Goal: Task Accomplishment & Management: Use online tool/utility

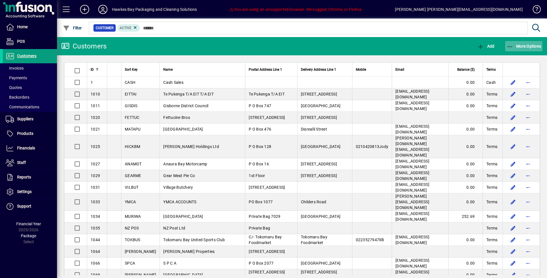
click at [538, 47] on span "More Options" at bounding box center [523, 46] width 35 height 5
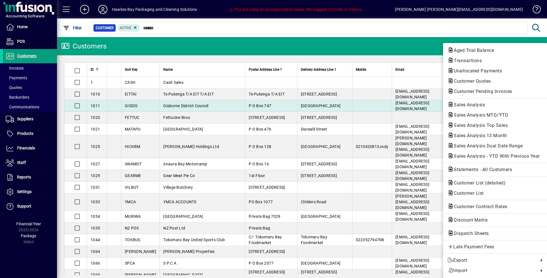
click at [480, 105] on span "Sales Analysis" at bounding box center [467, 104] width 40 height 5
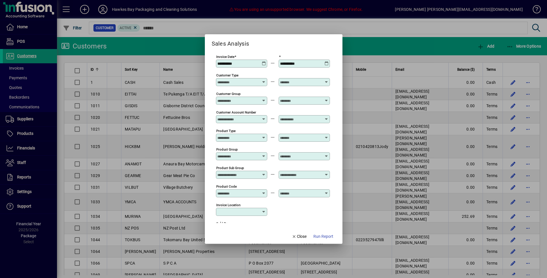
click at [316, 236] on span "Run Report" at bounding box center [323, 236] width 20 height 6
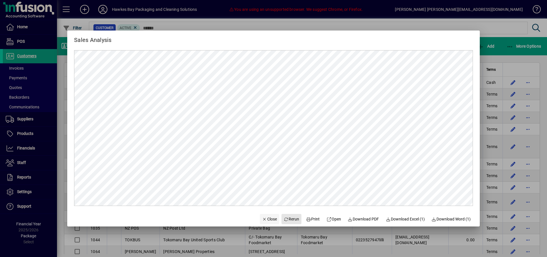
drag, startPoint x: 287, startPoint y: 219, endPoint x: 290, endPoint y: 216, distance: 4.0
click at [287, 219] on span "Rerun" at bounding box center [292, 219] width 16 height 6
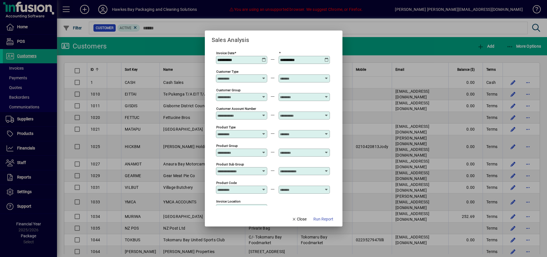
click at [266, 58] on icon at bounding box center [264, 58] width 4 height 0
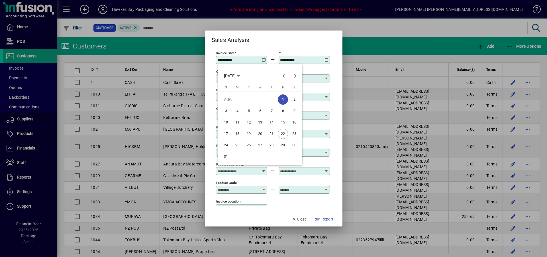
click at [235, 134] on span "18" at bounding box center [237, 133] width 10 height 10
type input "**********"
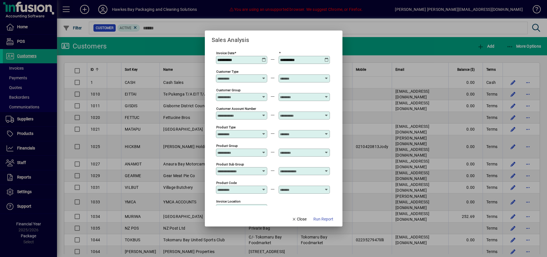
click at [315, 219] on span "Run Report" at bounding box center [323, 219] width 20 height 6
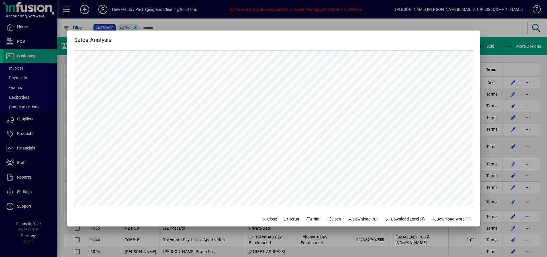
click at [396, 218] on span "Download Excel (1)" at bounding box center [405, 219] width 39 height 6
click at [526, 64] on div at bounding box center [273, 128] width 547 height 257
